Goal: Communication & Community: Participate in discussion

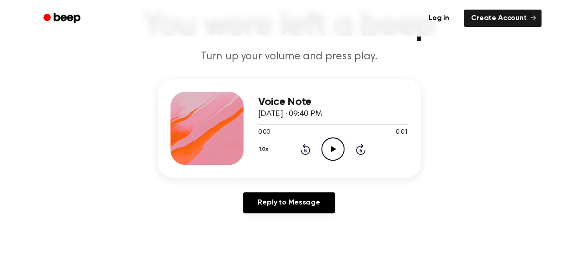
scroll to position [83, 0]
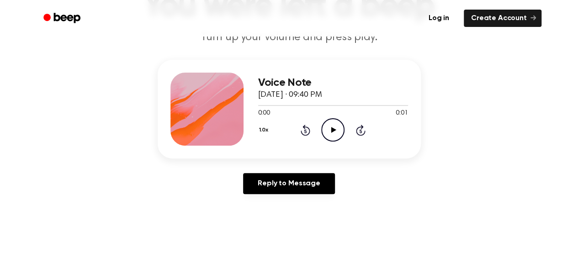
click at [327, 132] on icon "Play Audio" at bounding box center [332, 129] width 23 height 23
drag, startPoint x: 327, startPoint y: 132, endPoint x: 354, endPoint y: 142, distance: 28.8
click at [354, 142] on div "Voice Note [DATE] · 09:40 PM 0:00 0:01 Your browser does not support the [objec…" at bounding box center [333, 109] width 150 height 73
click at [332, 126] on icon "Play Audio" at bounding box center [332, 129] width 23 height 23
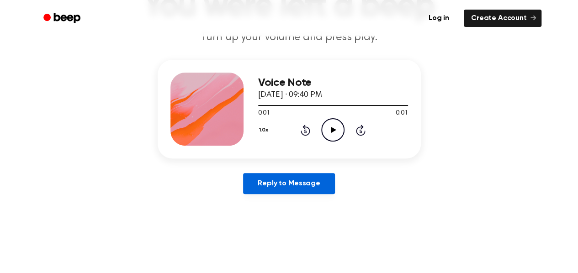
click at [306, 194] on link "Reply to Message" at bounding box center [288, 183] width 91 height 21
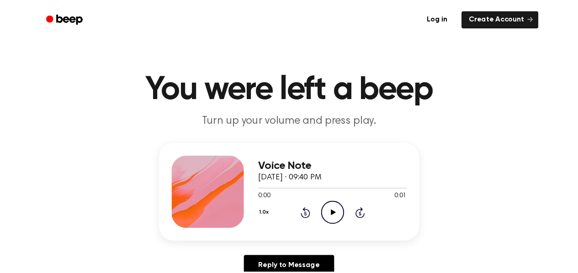
scroll to position [83, 0]
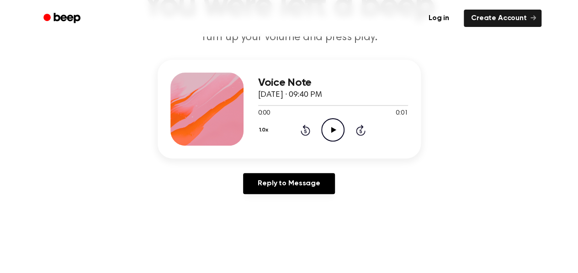
click at [326, 131] on icon "Play Audio" at bounding box center [332, 129] width 23 height 23
